Goal: Book appointment/travel/reservation

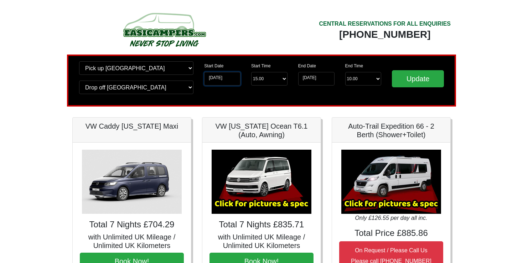
click at [214, 78] on input "[DATE]" at bounding box center [222, 79] width 36 height 14
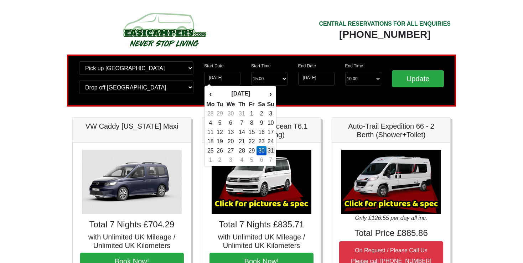
click at [269, 147] on td "31" at bounding box center [270, 150] width 8 height 9
type input "[DATE]"
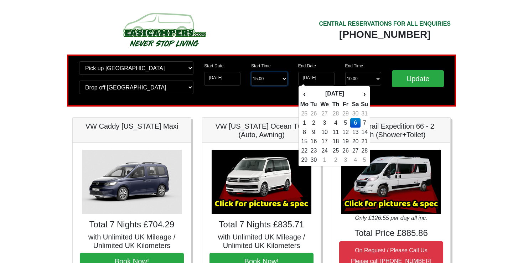
click at [271, 79] on select "Start Time 15.00 -------- 11.00 am (Saturday & Sunday Only) 12.00 pm (Saturday)…" at bounding box center [269, 79] width 36 height 14
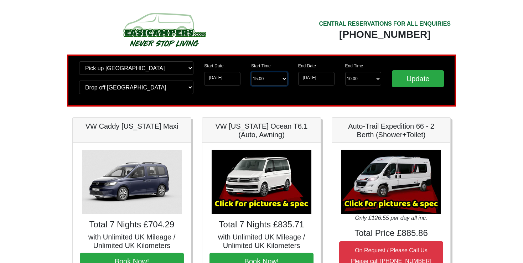
select select "11.00"
click at [251, 72] on select "Start Time 15.00 -------- 11.00 am (Saturday & Sunday Only) 12.00 pm (Saturday)…" at bounding box center [269, 79] width 36 height 14
click at [267, 82] on select "Start Time 15.00 -------- 11.00 am (Saturday & Sunday Only) 12.00 pm (Saturday)…" at bounding box center [269, 79] width 36 height 14
click at [251, 72] on select "Start Time 15.00 -------- 11.00 am (Saturday & Sunday Only) 12.00 pm (Saturday)…" at bounding box center [269, 79] width 36 height 14
click at [271, 84] on select "Start Time 15.00 -------- 11.00 am (Saturday & Sunday Only) 12.00 pm (Saturday)…" at bounding box center [269, 79] width 36 height 14
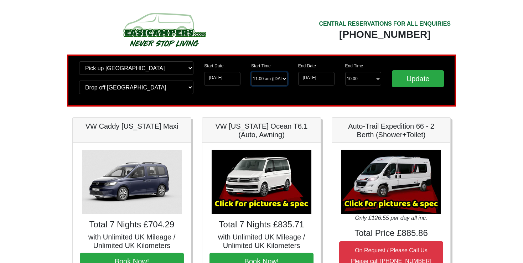
click at [251, 72] on select "Start Time 15.00 -------- 11.00 am (Saturday & Sunday Only) 12.00 pm (Saturday)…" at bounding box center [269, 79] width 36 height 14
click at [313, 80] on input "06-09-2025" at bounding box center [316, 79] width 36 height 14
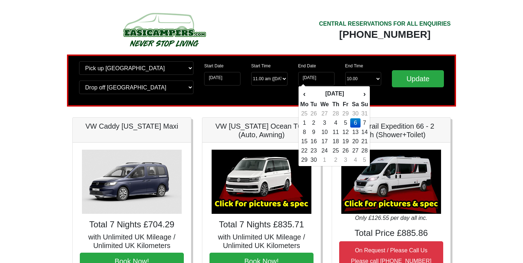
click at [353, 121] on td "6" at bounding box center [355, 122] width 10 height 9
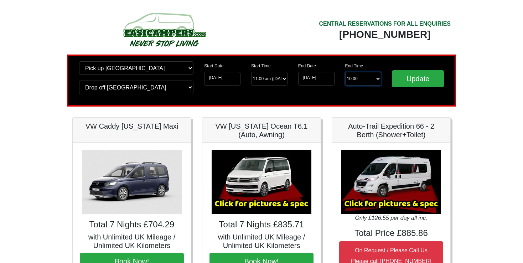
click at [357, 79] on select "End Time 10.00 -------- 08.00 am 09.00 am 10.00 am 11.00 am (Sunday Only)" at bounding box center [363, 79] width 36 height 14
click at [345, 72] on select "End Time 10.00 -------- 08.00 am 09.00 am 10.00 am 11.00 am (Sunday Only)" at bounding box center [363, 79] width 36 height 14
click at [353, 80] on select "End Time 10.00 -------- 08.00 am 09.00 am 10.00 am 11.00 am (Sunday Only)" at bounding box center [363, 79] width 36 height 14
click at [345, 72] on select "End Time 10.00 -------- 08.00 am 09.00 am 10.00 am 11.00 am (Sunday Only)" at bounding box center [363, 79] width 36 height 14
click at [371, 81] on select "End Time 10.00 -------- 08.00 am 09.00 am 10.00 am 11.00 am (Sunday Only)" at bounding box center [363, 79] width 36 height 14
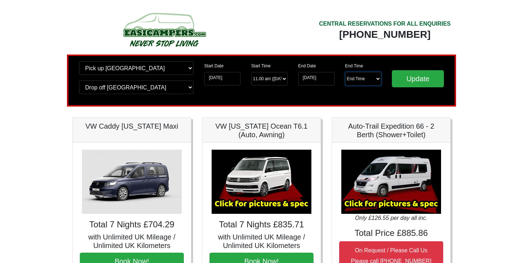
select select "10.00"
click at [345, 72] on select "End Time 10.00 -------- 08.00 am 09.00 am 10.00 am 11.00 am (Sunday Only)" at bounding box center [363, 79] width 36 height 14
click at [422, 81] on input "Update" at bounding box center [418, 78] width 52 height 17
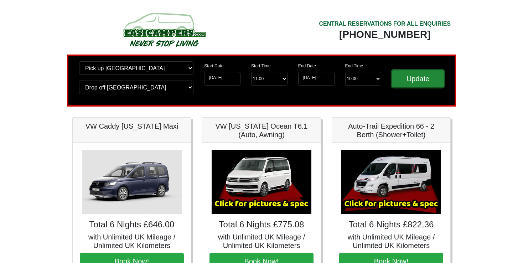
click at [421, 80] on input "Update" at bounding box center [418, 78] width 52 height 17
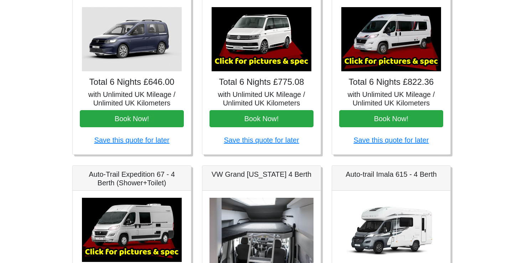
scroll to position [95, 0]
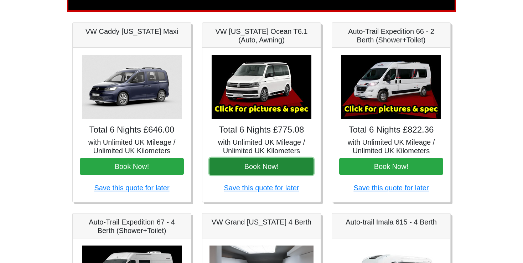
click at [264, 165] on button "Book Now!" at bounding box center [261, 166] width 104 height 17
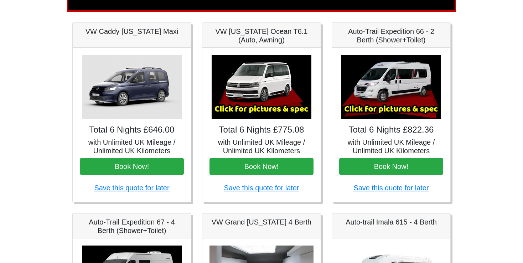
click at [55, 126] on body "CENTRAL RESERVATIONS FOR ALL ENQUIRIES 00 44 ( 0 ) 1942 778899 Easicampers Book…" at bounding box center [261, 260] width 523 height 711
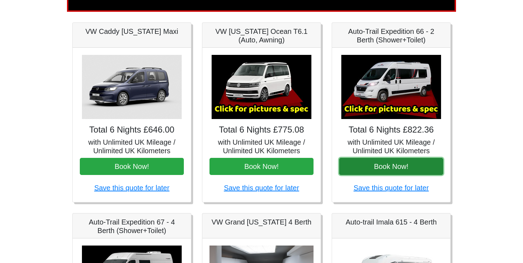
click at [381, 169] on button "Book Now!" at bounding box center [391, 166] width 104 height 17
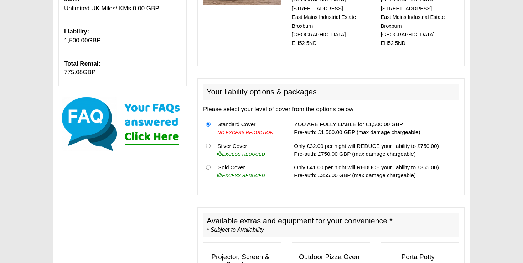
scroll to position [47, 0]
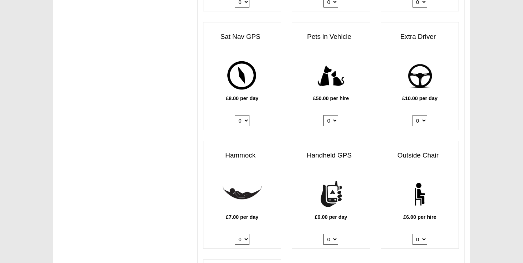
scroll to position [1044, 0]
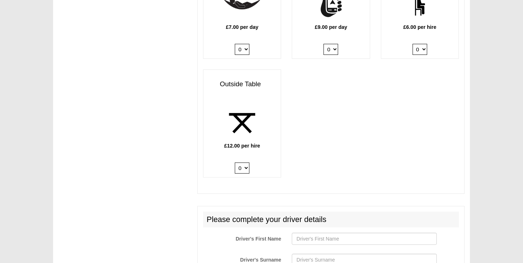
click at [243, 162] on select "0 1 2" at bounding box center [242, 167] width 15 height 11
select select "Outside Table x QTY 1 @ 12.00 GBP per hire."
click at [235, 162] on select "0 1 2" at bounding box center [242, 167] width 15 height 11
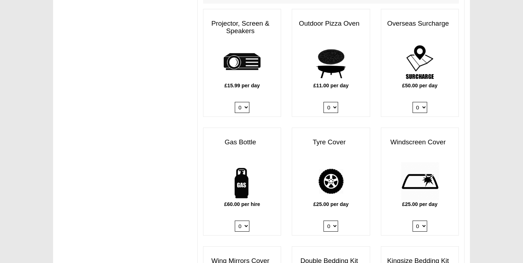
scroll to position [380, 0]
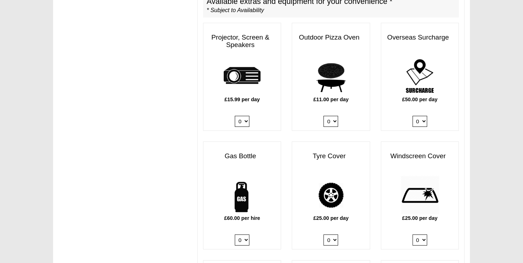
click at [246, 234] on select "0 1" at bounding box center [242, 239] width 15 height 11
select select "Gas Bottle x QTY 1 @ 60.00 GBP per hire."
click at [235, 234] on select "0 1" at bounding box center [242, 239] width 15 height 11
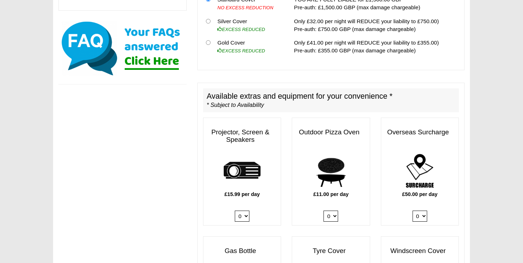
click at [423, 210] on select "0 1" at bounding box center [419, 215] width 15 height 11
click at [424, 163] on img at bounding box center [419, 171] width 39 height 39
click at [419, 191] on b "£50.00 per day" at bounding box center [419, 194] width 35 height 6
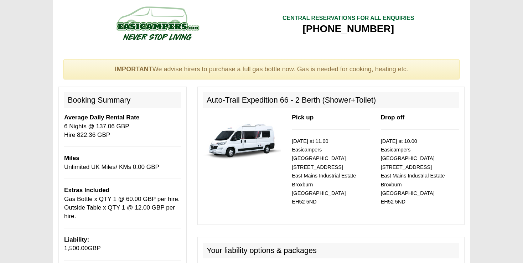
scroll to position [0, 0]
